Goal: Check status: Check status

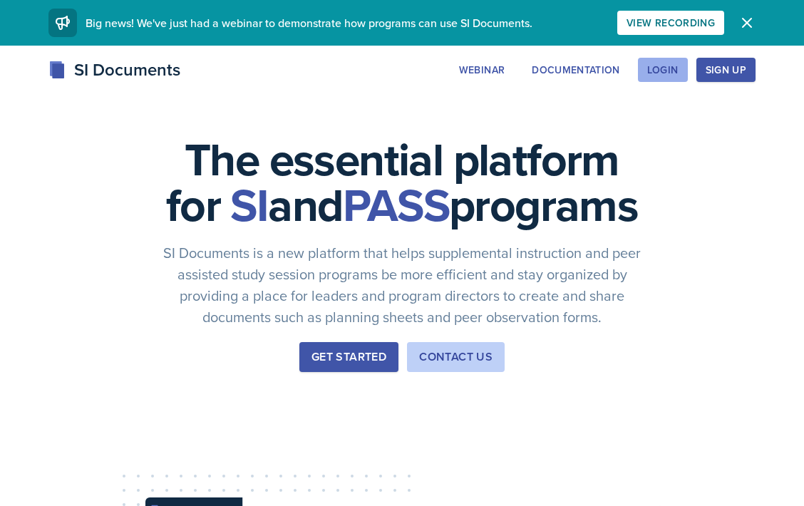
click at [670, 71] on div "Login" at bounding box center [662, 69] width 31 height 11
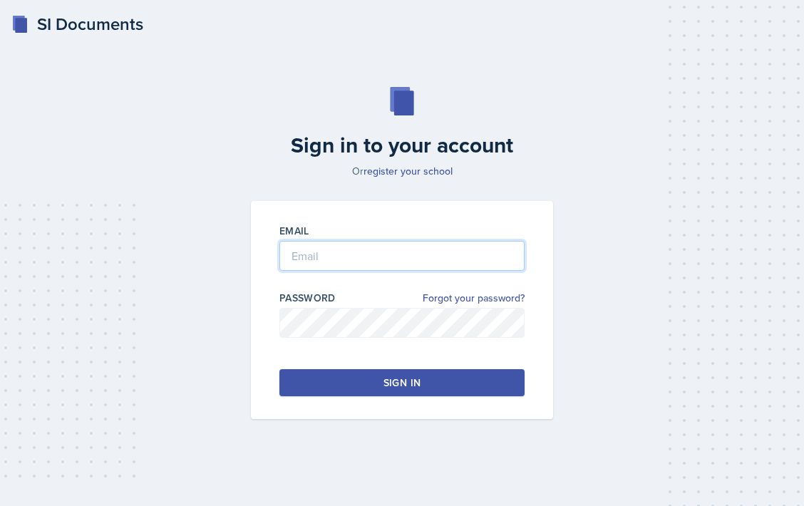
click at [329, 250] on input "email" at bounding box center [401, 256] width 245 height 30
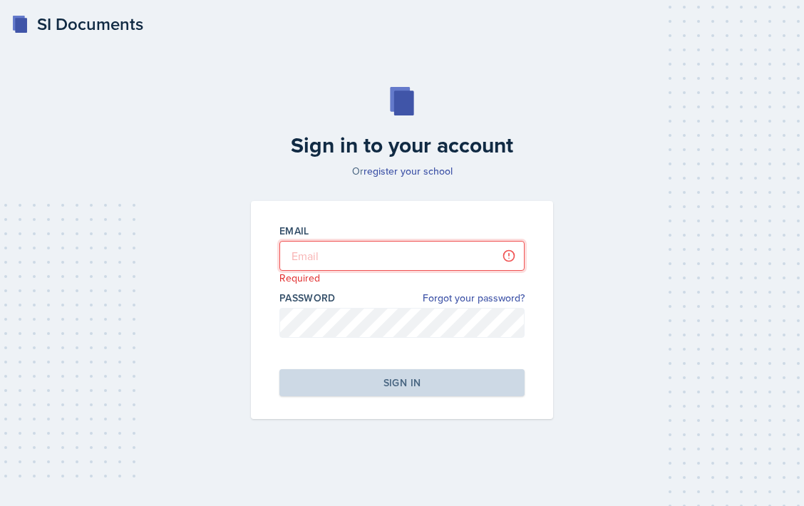
type input "[EMAIL_ADDRESS][DOMAIN_NAME]"
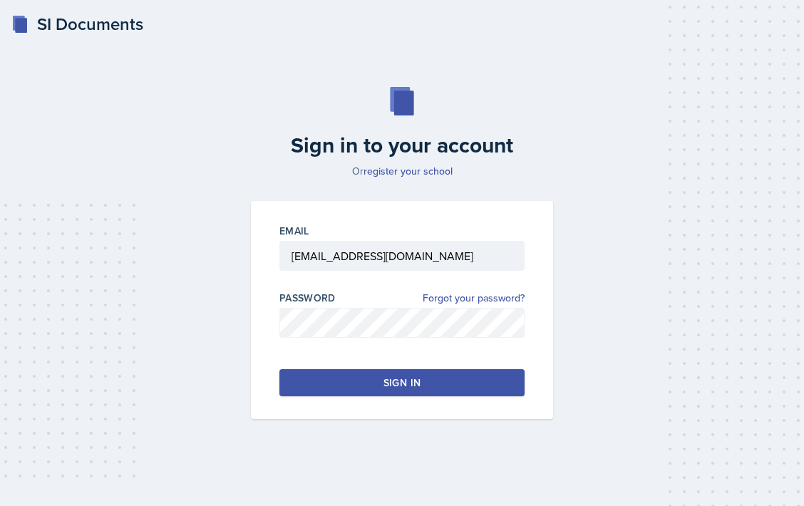
click at [478, 396] on div "Email [EMAIL_ADDRESS][DOMAIN_NAME] Password Forgot your password? Sign in" at bounding box center [402, 310] width 302 height 218
click at [477, 386] on button "Sign in" at bounding box center [401, 382] width 245 height 27
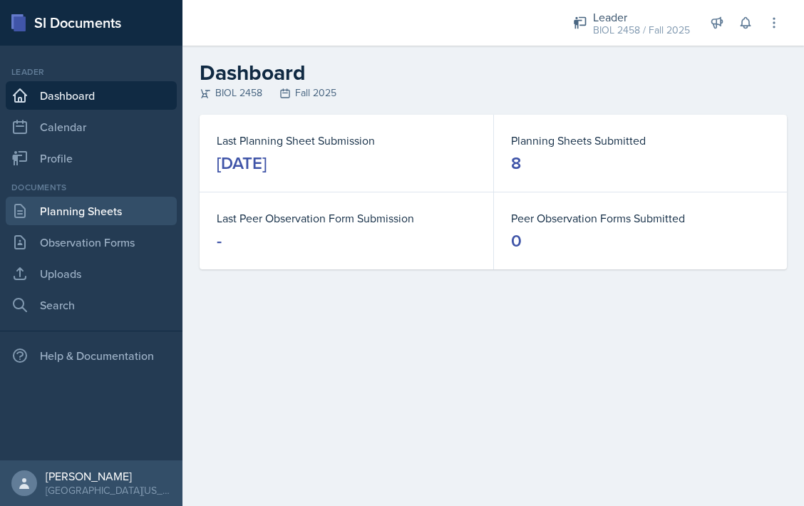
click at [105, 208] on link "Planning Sheets" at bounding box center [91, 211] width 171 height 28
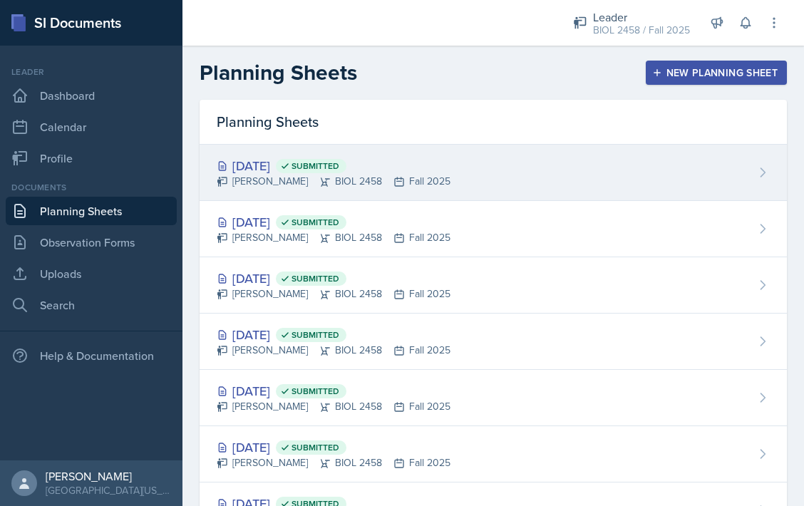
click at [504, 189] on div "[DATE] Submitted [PERSON_NAME] BIOL 2458 Fall 2025" at bounding box center [492, 173] width 587 height 56
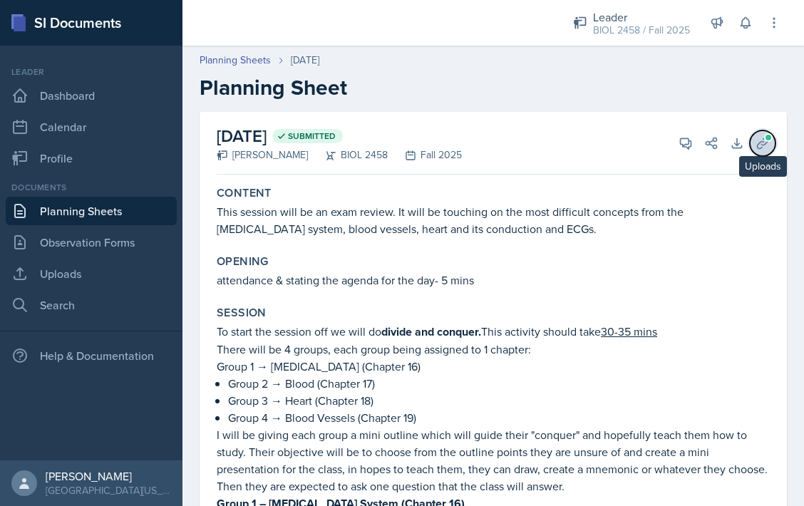
click at [758, 147] on icon at bounding box center [761, 142] width 11 height 11
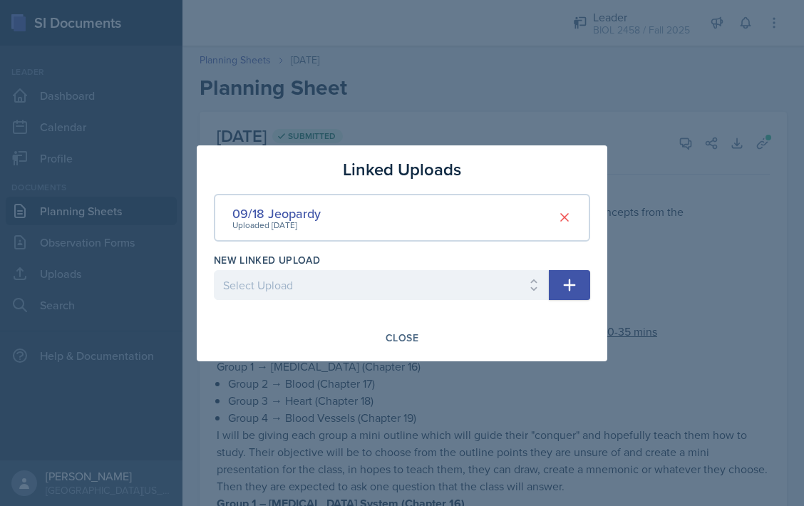
click at [675, 203] on div at bounding box center [402, 253] width 804 height 506
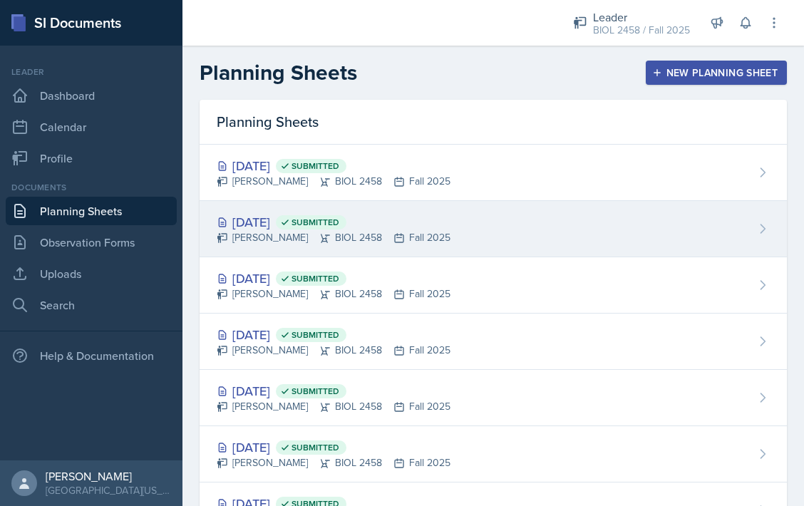
click at [298, 222] on div "[DATE] Submitted" at bounding box center [334, 221] width 234 height 19
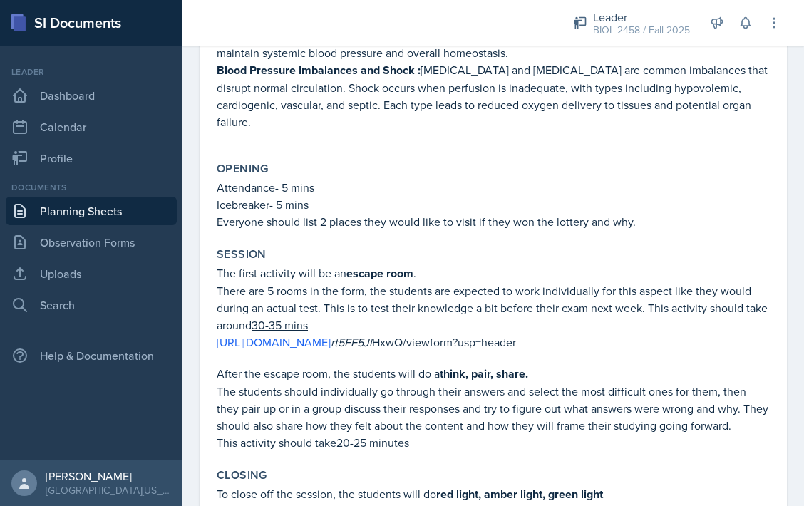
scroll to position [411, 0]
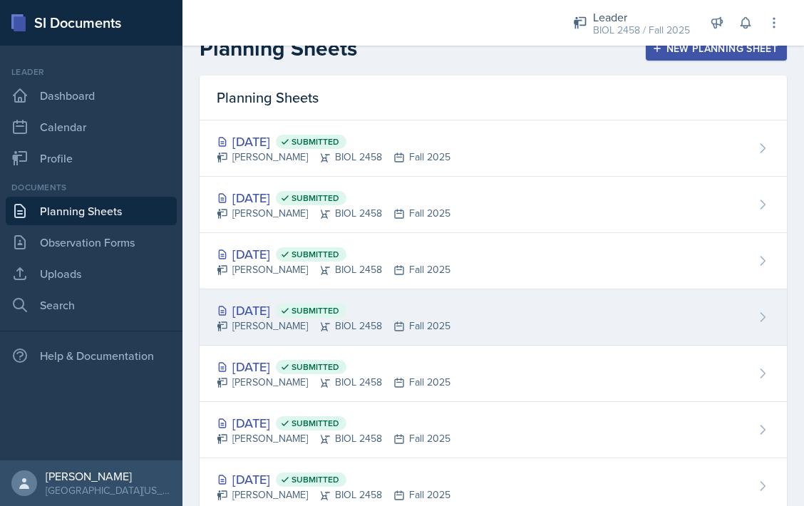
scroll to position [24, 0]
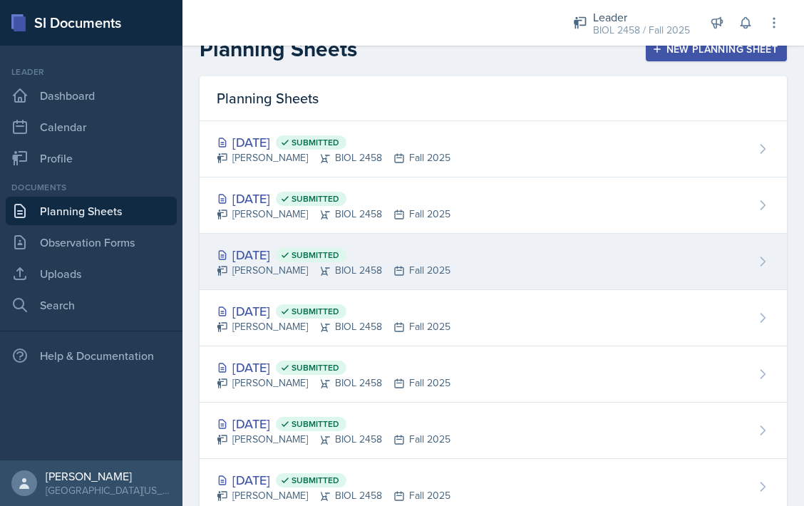
click at [339, 259] on span "Submitted" at bounding box center [315, 254] width 48 height 11
